Goal: Entertainment & Leisure: Consume media (video, audio)

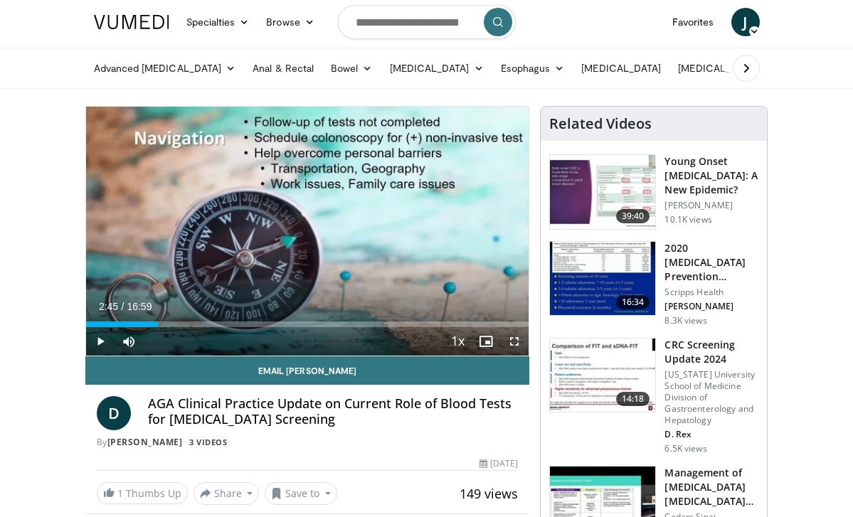
scroll to position [38, 0]
click at [98, 337] on span "Video Player" at bounding box center [100, 341] width 28 height 28
click at [99, 342] on span "Video Player" at bounding box center [100, 341] width 28 height 28
click at [99, 338] on span "Video Player" at bounding box center [100, 341] width 28 height 28
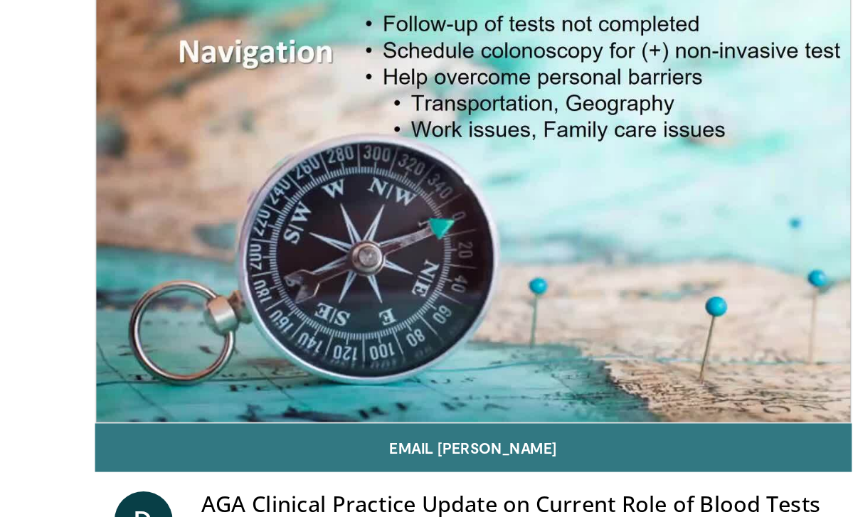
scroll to position [126, 0]
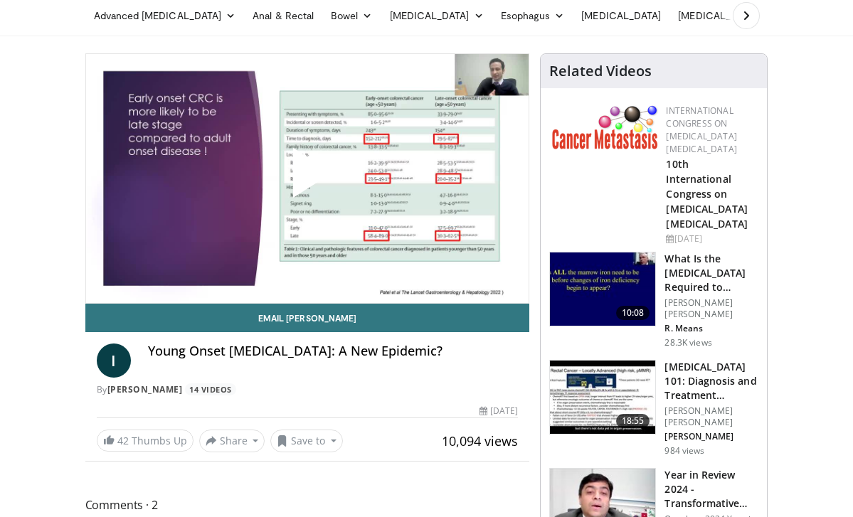
scroll to position [96, 0]
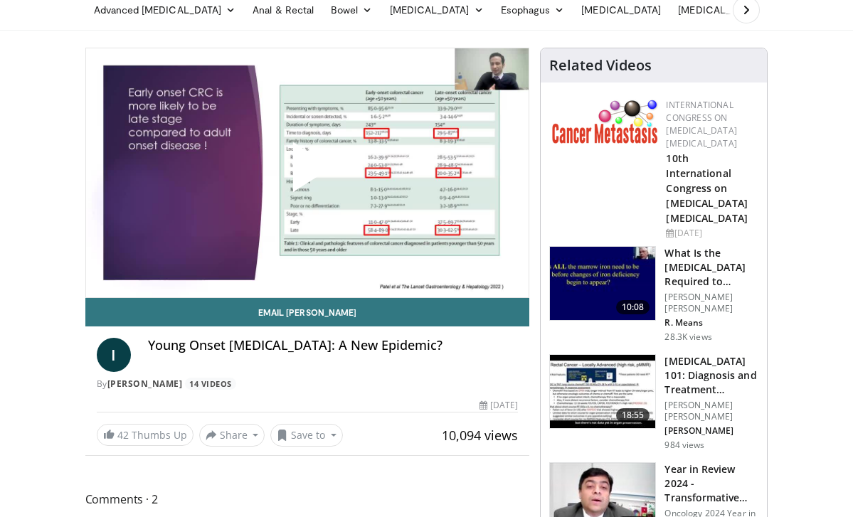
click at [307, 173] on span "Video Player" at bounding box center [307, 173] width 0 height 0
